Goal: Complete application form

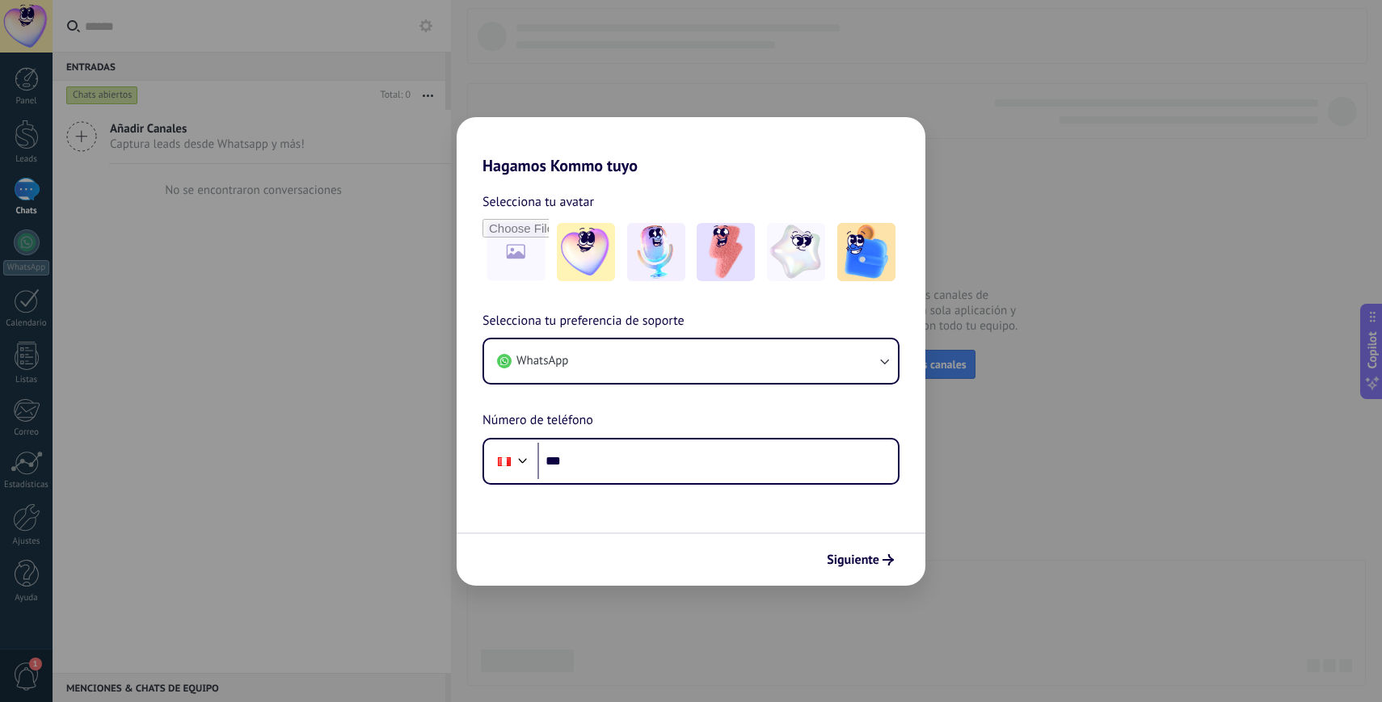
click at [1115, 535] on div "Hagamos Kommo tuyo Selecciona tu avatar Selecciona tu preferencia de soporte Wh…" at bounding box center [691, 351] width 1382 height 702
drag, startPoint x: 490, startPoint y: 192, endPoint x: 431, endPoint y: 191, distance: 59.0
click at [489, 192] on span "Selecciona tu avatar" at bounding box center [539, 202] width 112 height 21
drag, startPoint x: 424, startPoint y: 193, endPoint x: 562, endPoint y: 277, distance: 161.1
click at [424, 194] on div "Hagamos Kommo tuyo Selecciona tu avatar Selecciona tu preferencia de soporte Wh…" at bounding box center [691, 351] width 1382 height 702
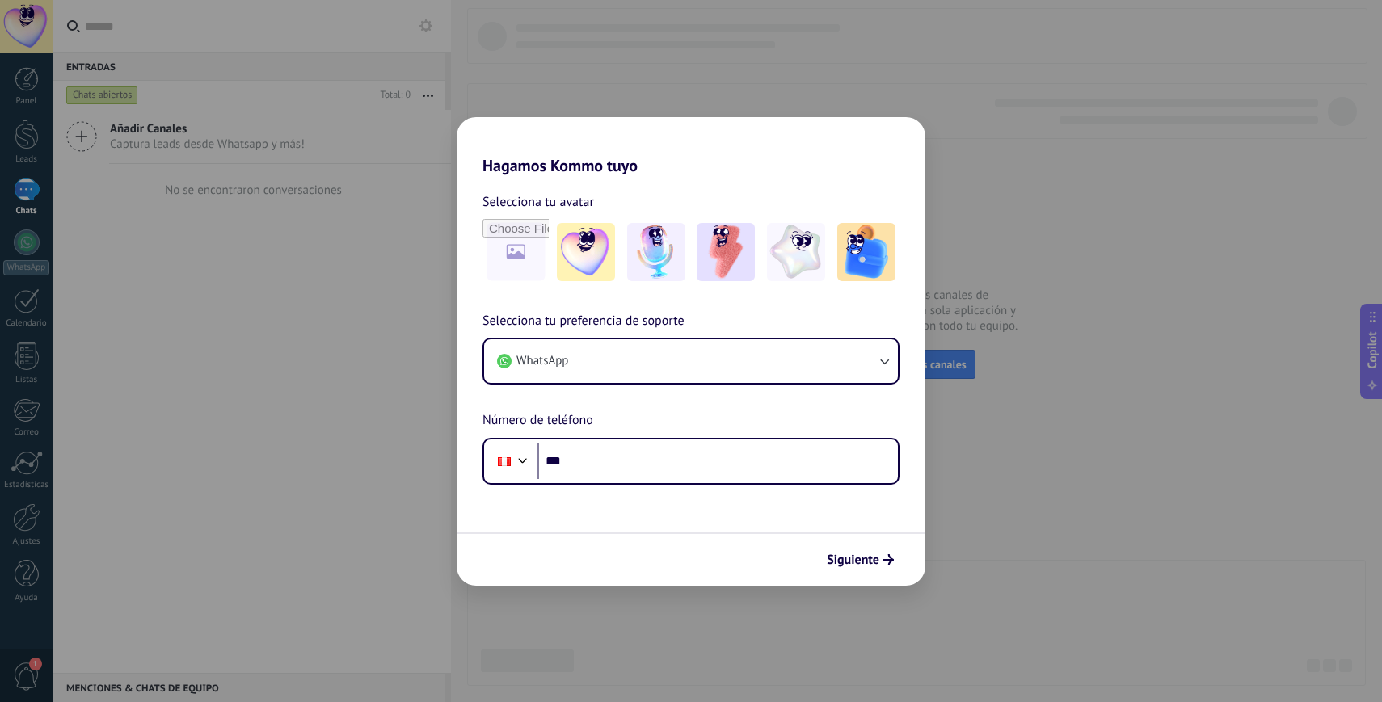
click at [1123, 317] on div "Hagamos Kommo tuyo Selecciona tu avatar Selecciona tu preferencia de soporte Wh…" at bounding box center [691, 351] width 1382 height 702
click at [821, 377] on button "WhatsApp" at bounding box center [691, 361] width 414 height 44
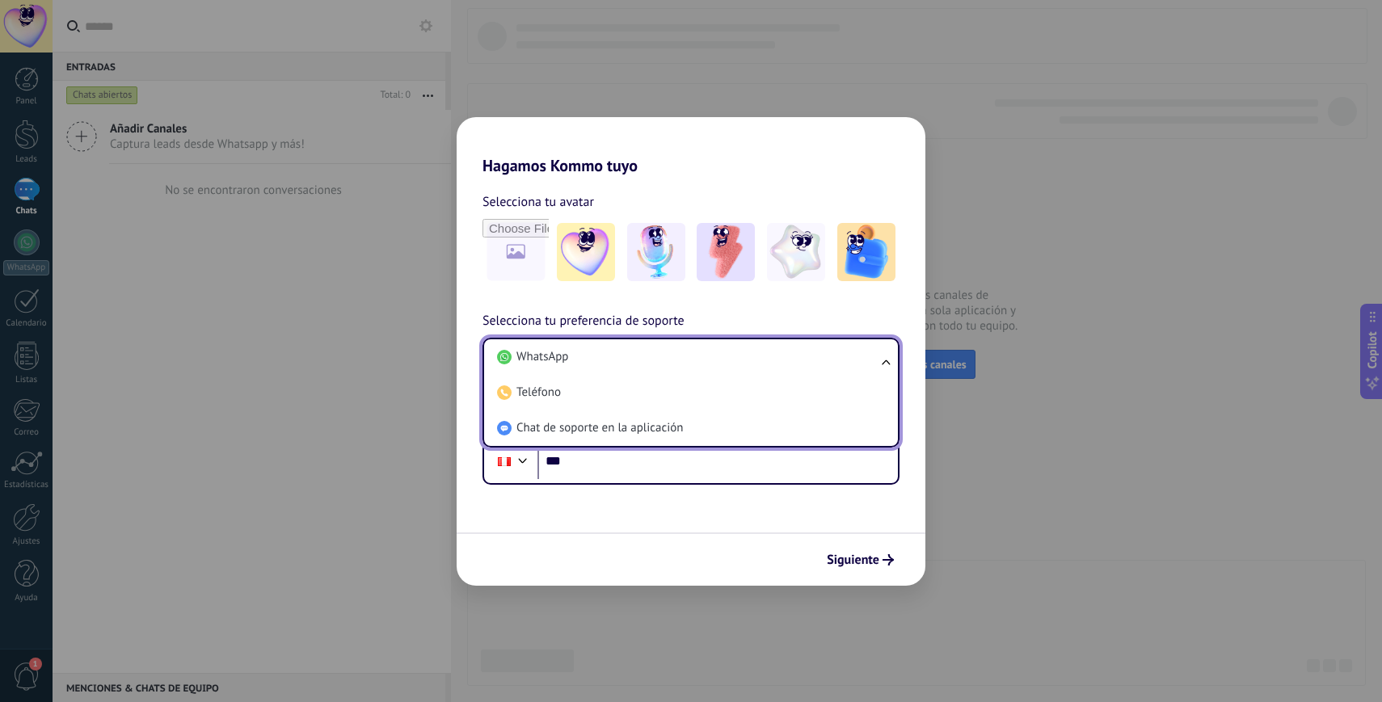
click at [807, 356] on li "WhatsApp" at bounding box center [688, 357] width 394 height 36
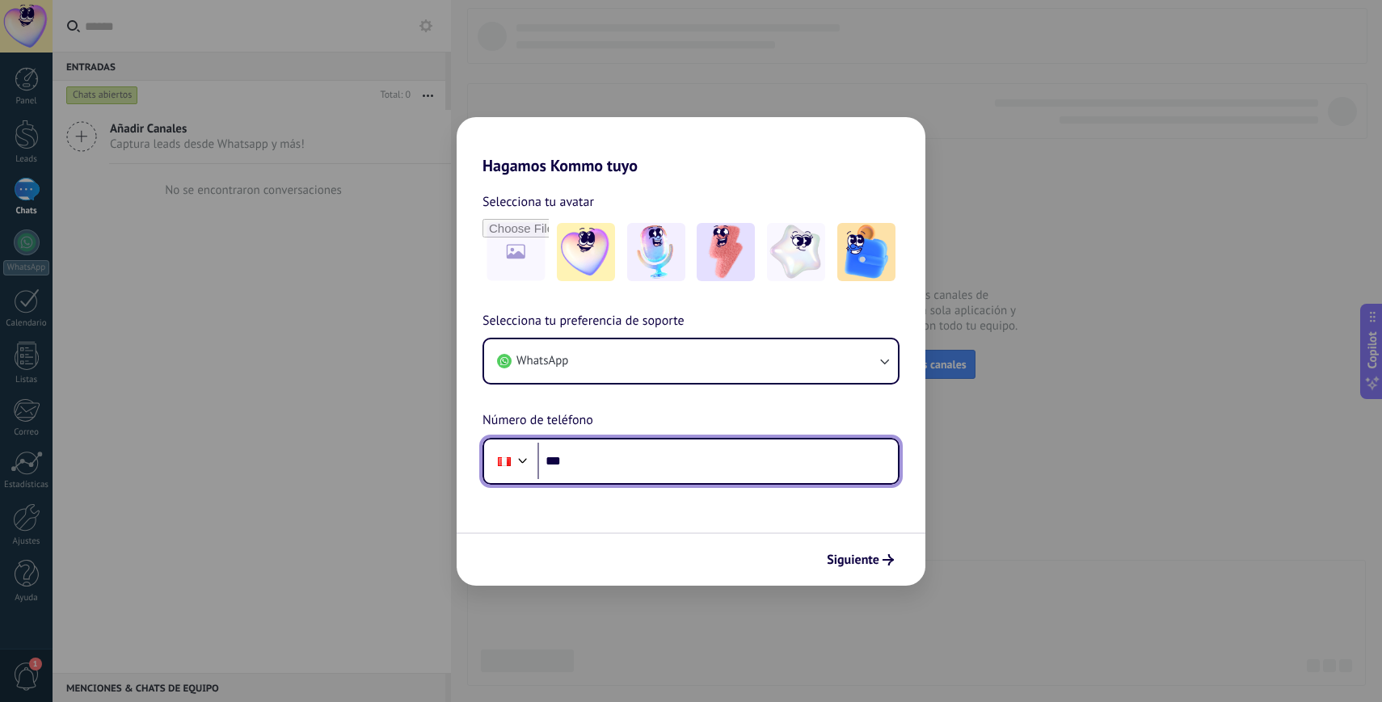
click at [773, 463] on input "***" at bounding box center [717, 461] width 360 height 37
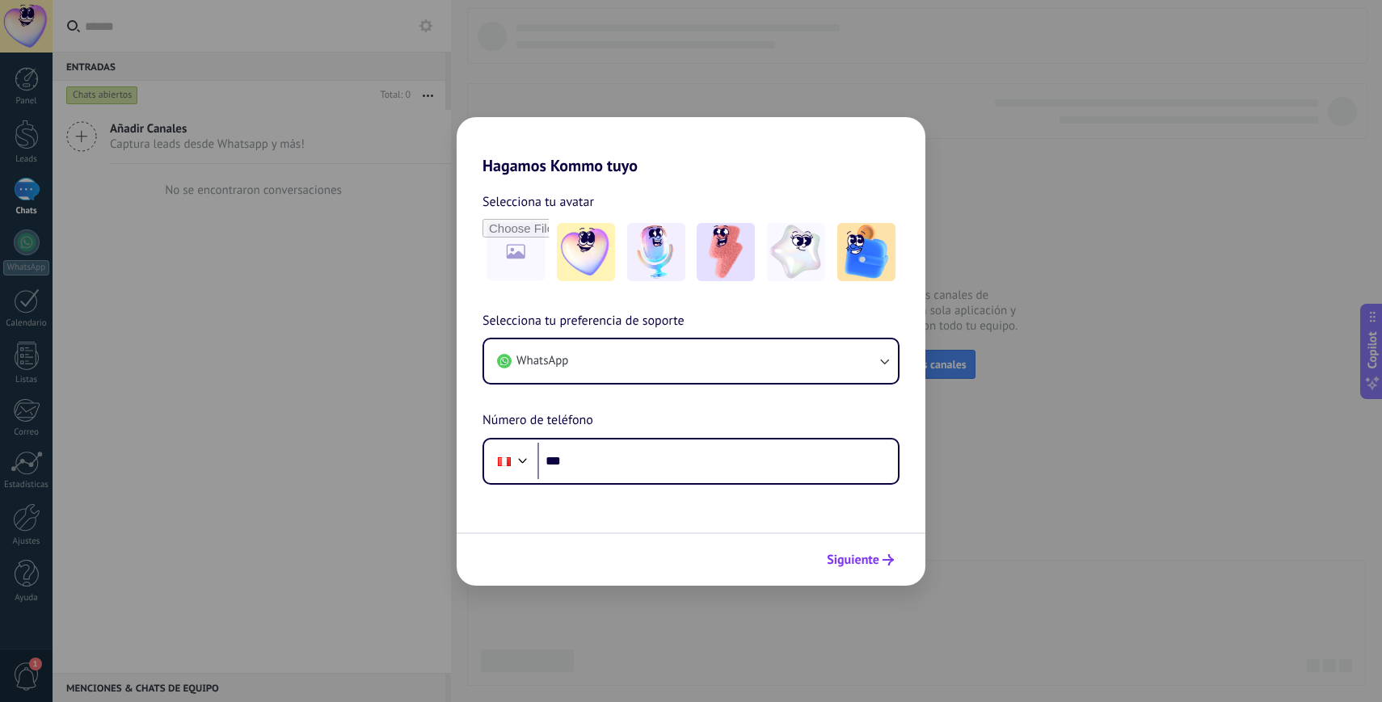
click at [866, 563] on span "Siguiente" at bounding box center [853, 559] width 53 height 11
click at [866, 560] on span "Siguiente" at bounding box center [853, 559] width 53 height 11
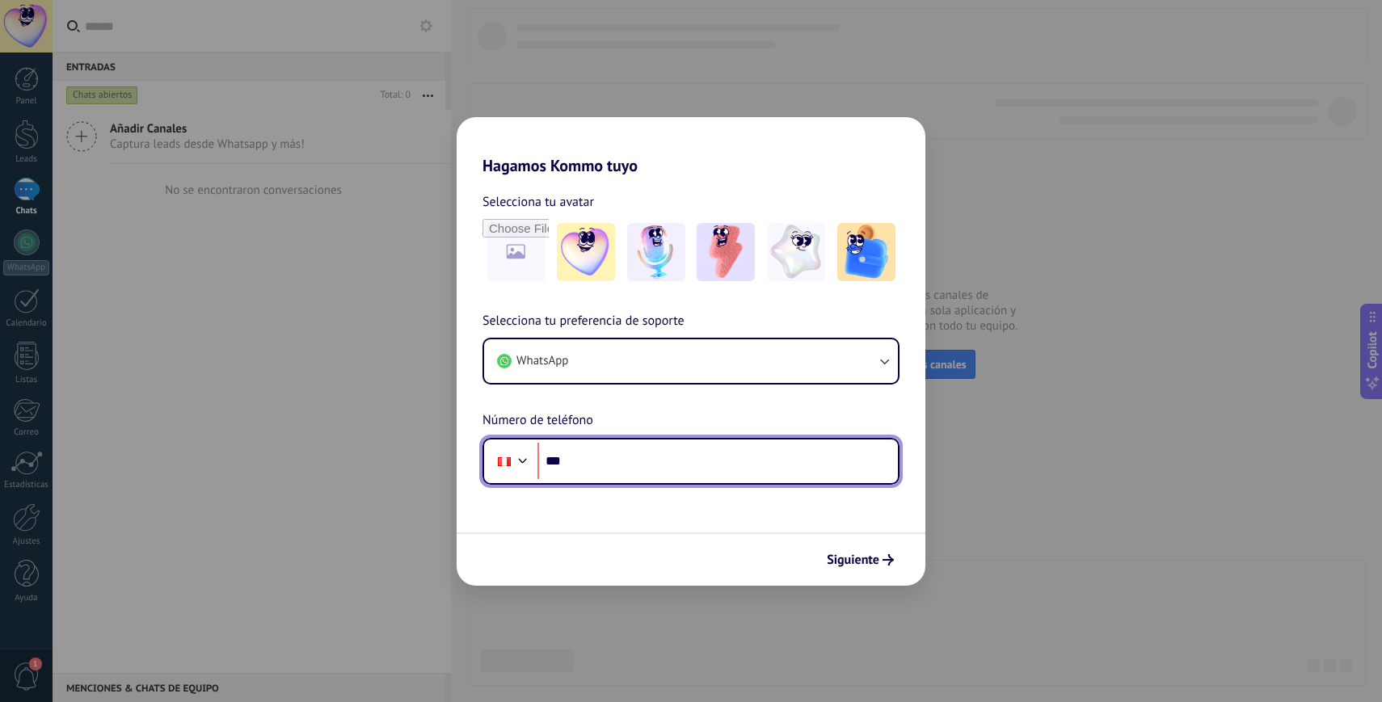
click at [803, 467] on input "***" at bounding box center [717, 461] width 360 height 37
click at [770, 459] on input "***" at bounding box center [717, 461] width 360 height 37
type input "***"
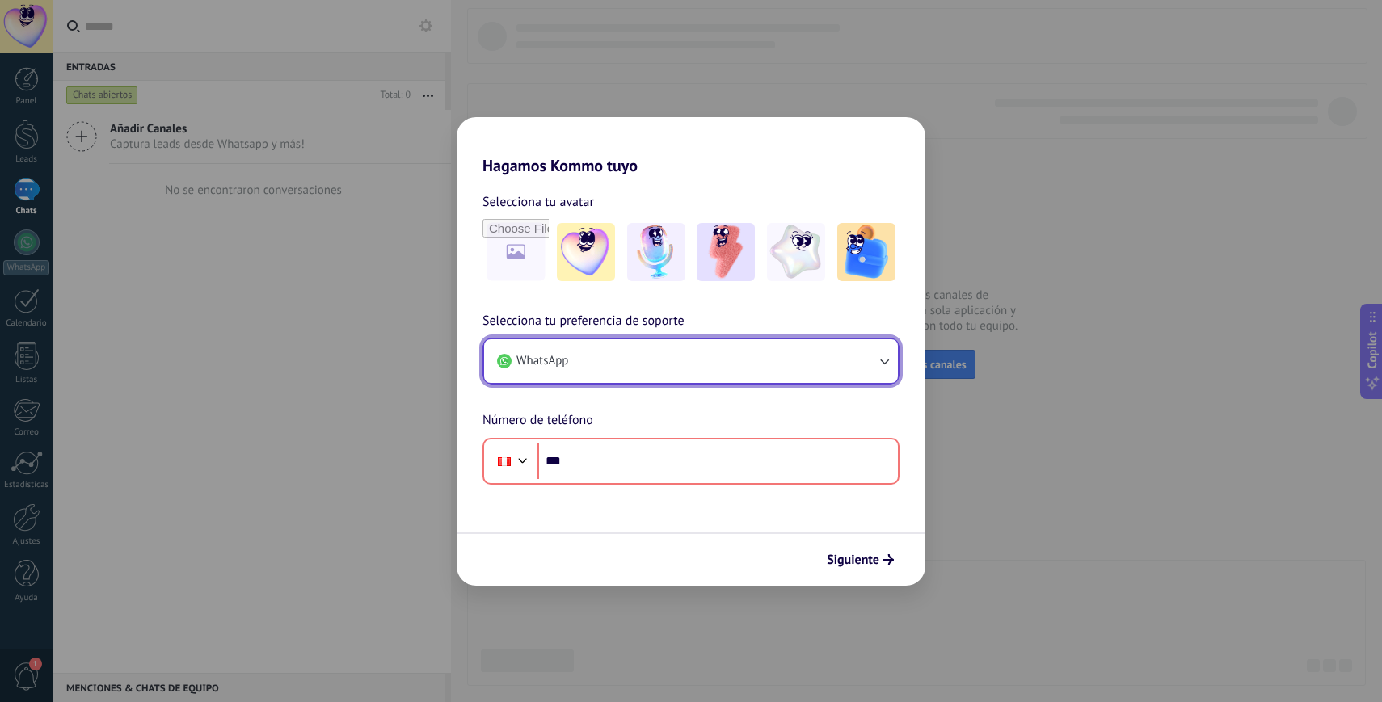
click at [579, 359] on button "WhatsApp" at bounding box center [691, 361] width 414 height 44
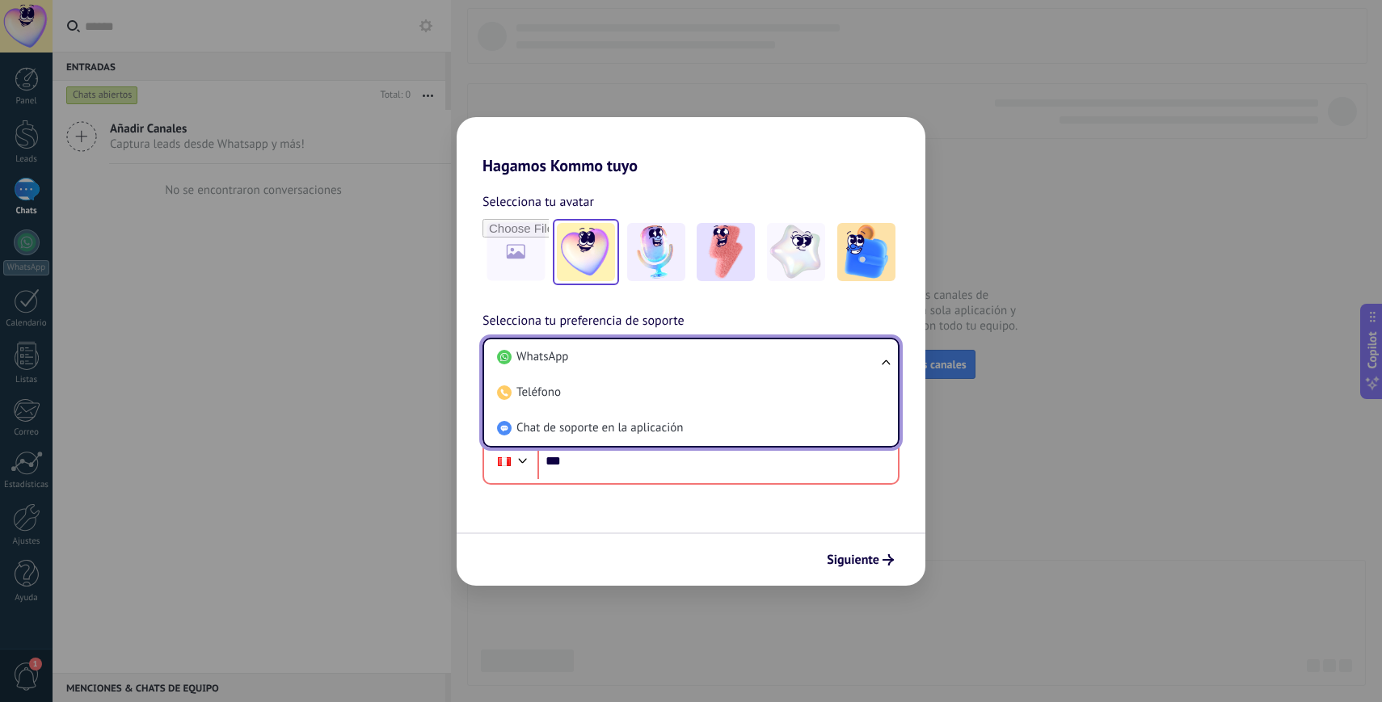
click at [604, 257] on img at bounding box center [586, 252] width 58 height 58
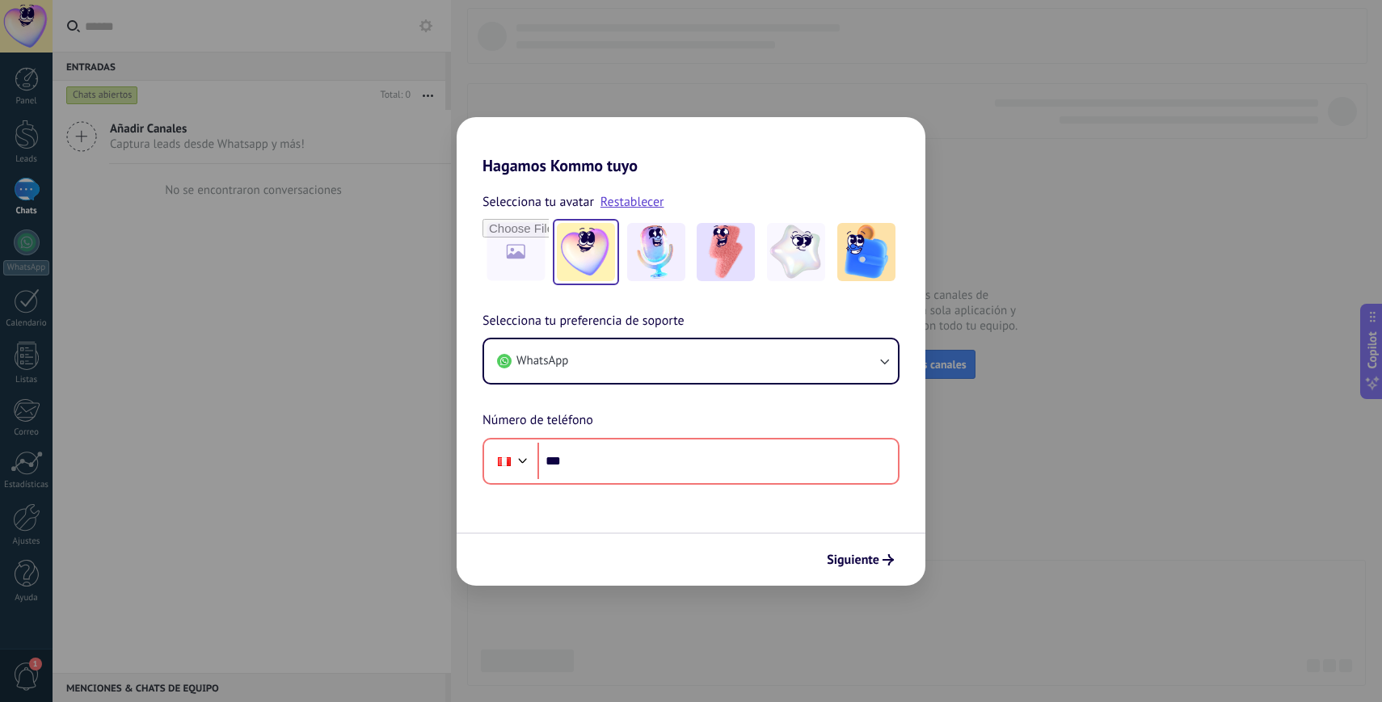
click at [917, 255] on div "Selecciona tu avatar Restablecer" at bounding box center [691, 239] width 469 height 94
drag, startPoint x: 1008, startPoint y: 243, endPoint x: 79, endPoint y: 103, distance: 939.1
click at [1007, 243] on div "Hagamos Kommo tuyo Selecciona tu avatar Restablecer Selecciona tu preferencia d…" at bounding box center [691, 351] width 1382 height 702
drag, startPoint x: 8, startPoint y: 124, endPoint x: 26, endPoint y: 120, distance: 18.2
click at [8, 124] on div "Hagamos Kommo tuyo Selecciona tu avatar Restablecer Selecciona tu preferencia d…" at bounding box center [691, 351] width 1382 height 702
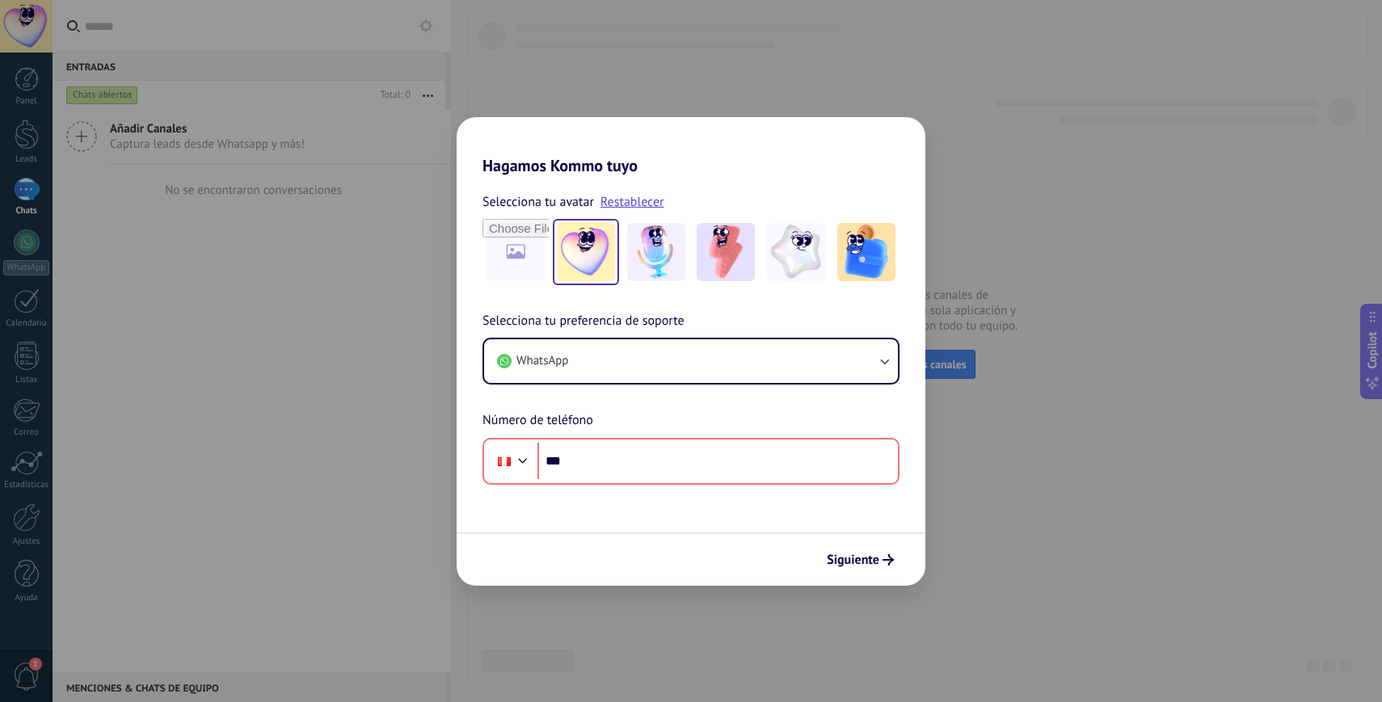
drag, startPoint x: 189, startPoint y: 347, endPoint x: 237, endPoint y: 357, distance: 48.8
click at [194, 349] on div "Hagamos Kommo tuyo Selecciona tu avatar Restablecer Selecciona tu preferencia d…" at bounding box center [691, 351] width 1382 height 702
click at [1178, 188] on div "Hagamos Kommo tuyo Selecciona tu avatar Restablecer Selecciona tu preferencia d…" at bounding box center [691, 351] width 1382 height 702
click at [1176, 185] on div "Hagamos Kommo tuyo Selecciona tu avatar Restablecer Selecciona tu preferencia d…" at bounding box center [691, 351] width 1382 height 702
